Goal: Entertainment & Leisure: Consume media (video, audio)

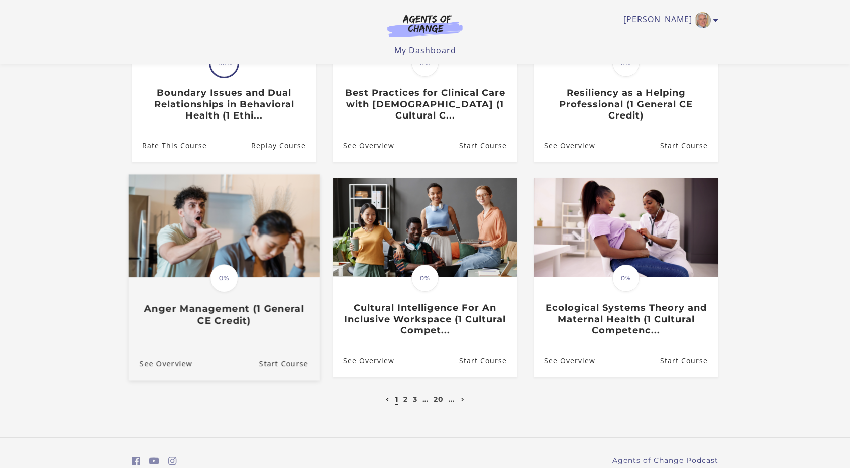
scroll to position [193, 0]
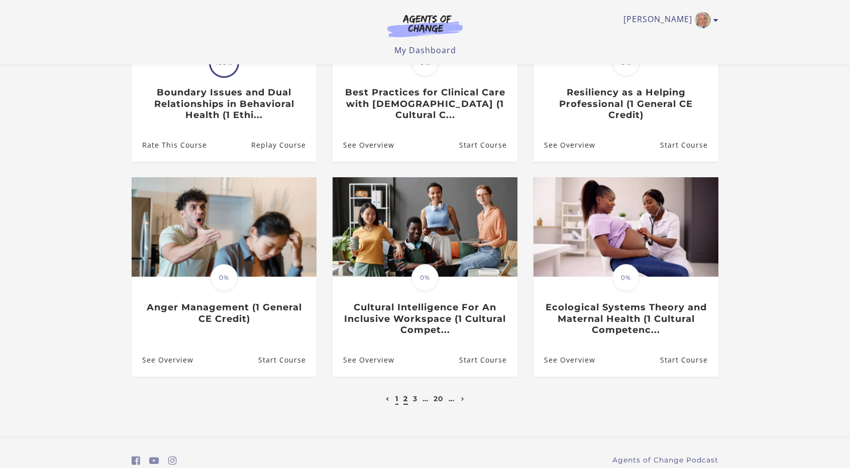
click at [403, 403] on link "2" at bounding box center [405, 398] width 5 height 9
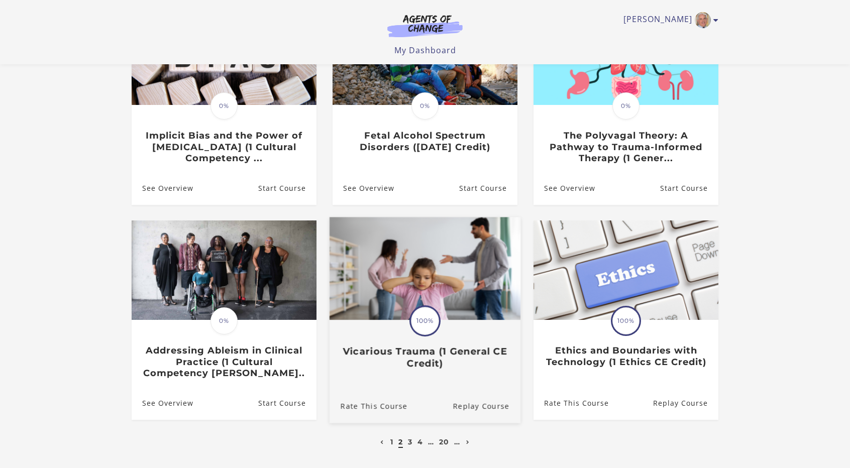
scroll to position [151, 0]
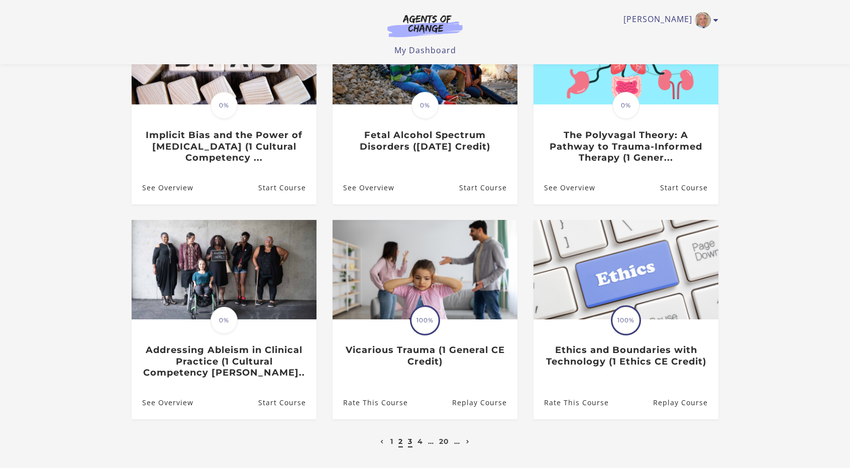
click at [410, 444] on link "3" at bounding box center [410, 441] width 5 height 9
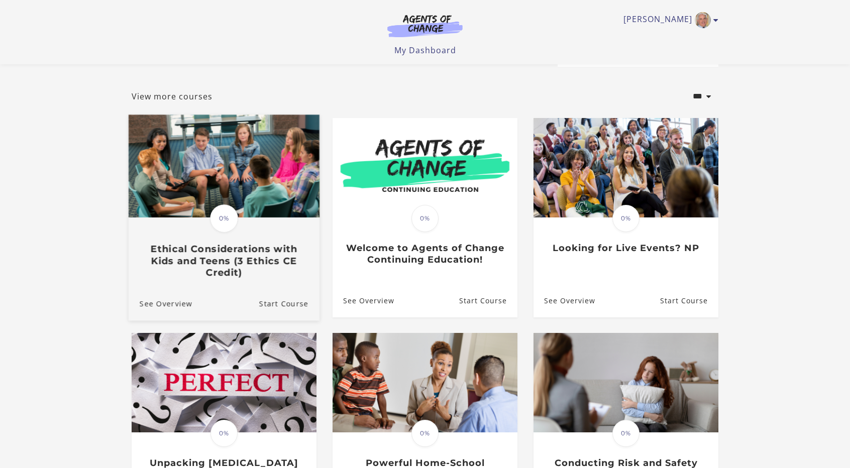
scroll to position [37, 0]
click at [233, 260] on h3 "Ethical Considerations with Kids and Teens (3 Ethics CE Credit)" at bounding box center [224, 261] width 169 height 35
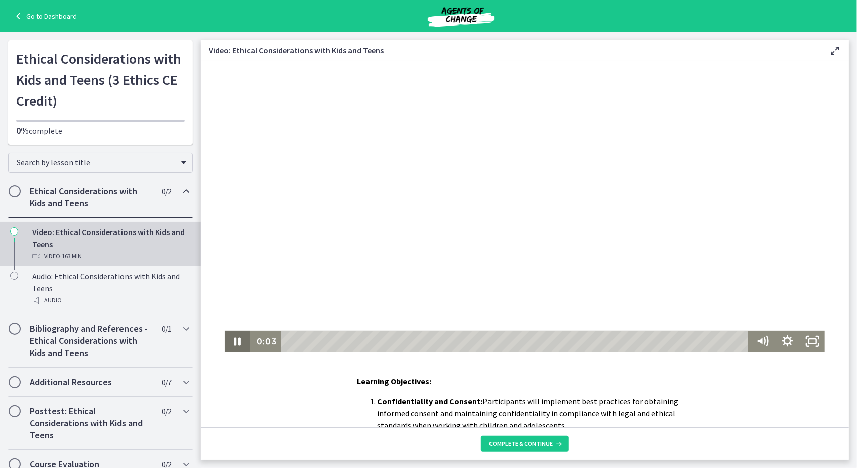
click at [233, 342] on icon "Pause" at bounding box center [236, 340] width 25 height 21
